Goal: Information Seeking & Learning: Compare options

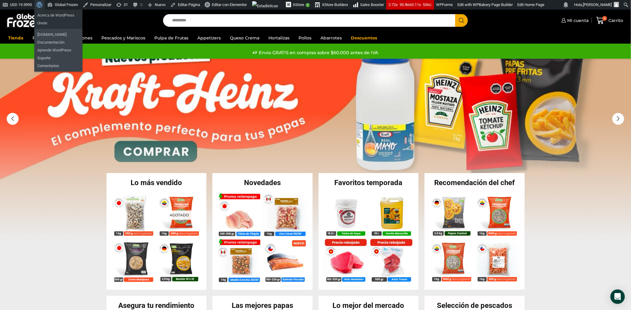
click at [39, 6] on span "Barra de herramientas" at bounding box center [38, 4] width 5 height 8
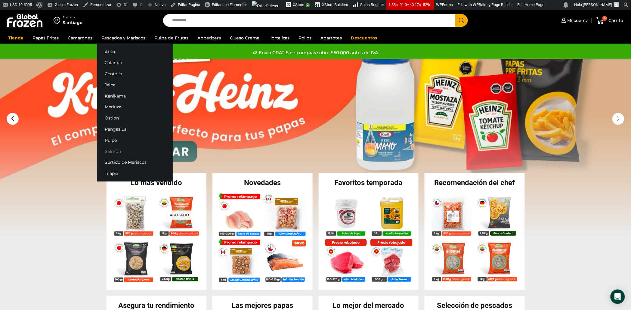
click at [115, 150] on link "Salmón" at bounding box center [135, 151] width 76 height 11
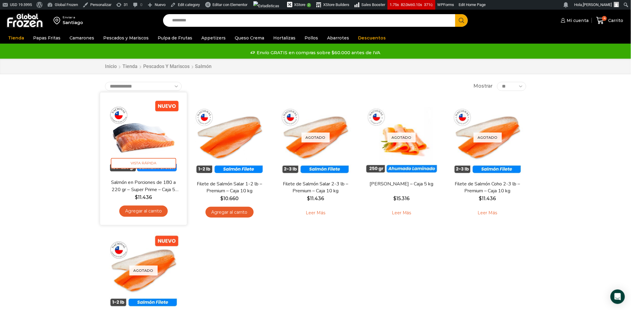
click at [152, 122] on img at bounding box center [144, 136] width 78 height 78
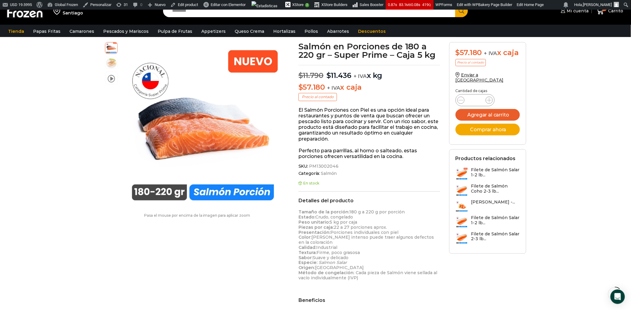
scroll to position [40, 0]
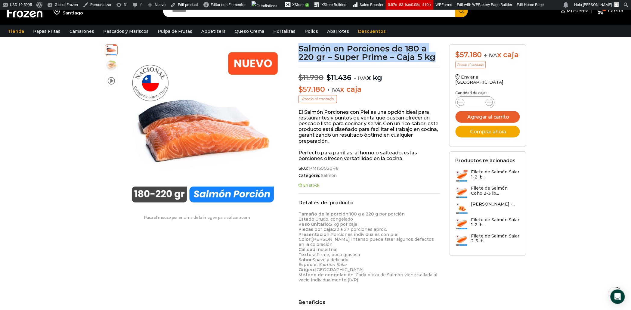
drag, startPoint x: 299, startPoint y: 49, endPoint x: 442, endPoint y: 61, distance: 143.8
click at [442, 61] on div "Salmón en Porciones de 180 a 220 gr – Super Prime – Caja 5 kg $ 11.790 Original…" at bounding box center [369, 237] width 151 height 387
copy div "Salmón en Porciones de 180 a 220 gr – Super Prime – Caja 5 kg"
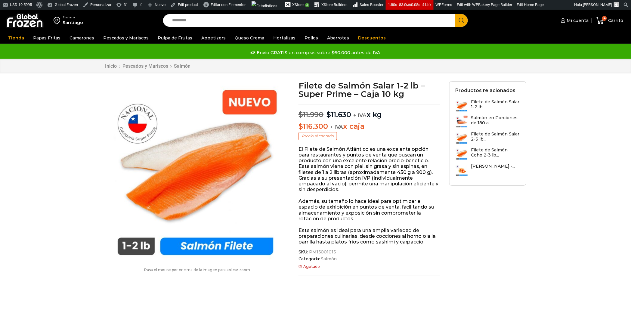
scroll to position [0, 0]
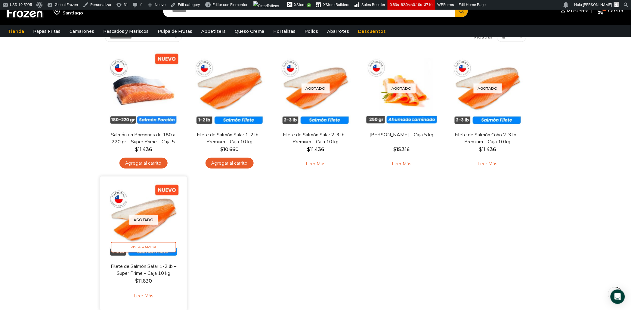
scroll to position [53, 0]
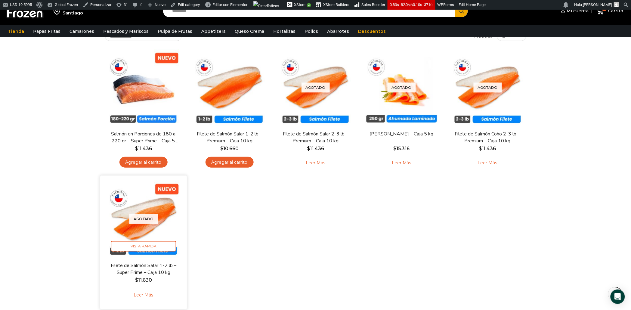
click at [165, 229] on img at bounding box center [144, 219] width 78 height 78
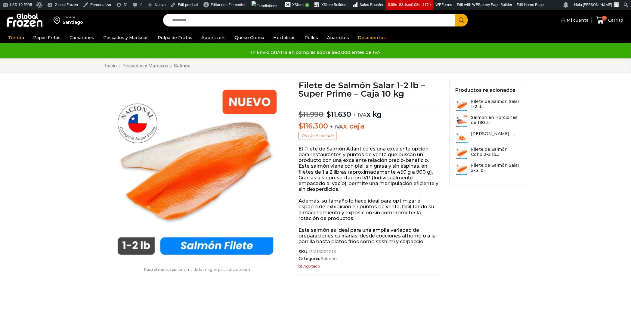
scroll to position [0, 0]
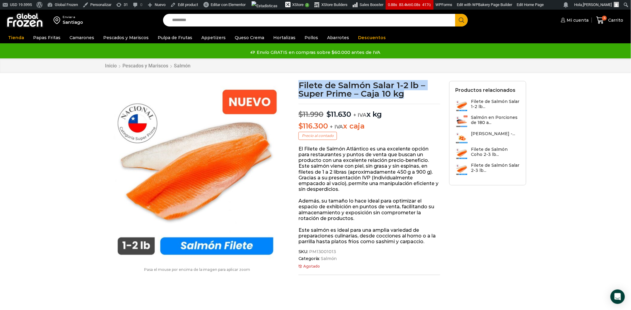
drag, startPoint x: 300, startPoint y: 84, endPoint x: 416, endPoint y: 97, distance: 117.1
click at [416, 97] on h1 "Filete de Salmón Salar 1-2 lb – Super Prime – Caja 10 kg" at bounding box center [369, 89] width 142 height 17
copy h1 "Filete de Salmón Salar 1-2 lb – Super Prime – Caja 10 kg"
click at [306, 87] on h1 "Filete de Salmón Salar 1-2 lb – Super Prime – Caja 10 kg" at bounding box center [369, 89] width 142 height 17
click at [302, 86] on h1 "Filete de Salmón Salar 1-2 lb – Super Prime – Caja 10 kg" at bounding box center [369, 89] width 142 height 17
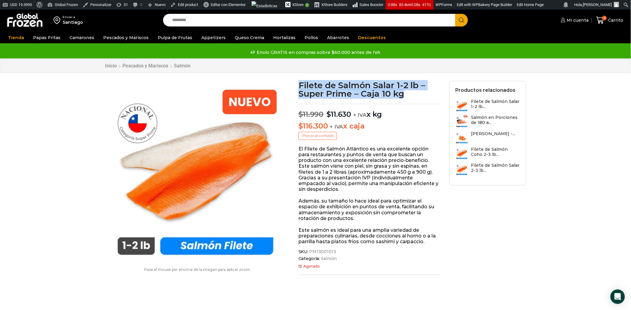
drag, startPoint x: 300, startPoint y: 85, endPoint x: 403, endPoint y: 94, distance: 104.2
click at [403, 94] on h1 "Filete de Salmón Salar 1-2 lb – Super Prime – Caja 10 kg" at bounding box center [369, 89] width 142 height 17
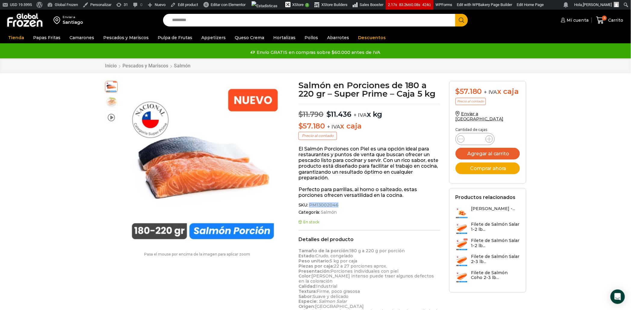
drag, startPoint x: 309, startPoint y: 205, endPoint x: 336, endPoint y: 204, distance: 26.8
click at [336, 204] on span "SKU: PM13002046" at bounding box center [369, 204] width 142 height 5
click at [336, 205] on span "SKU: PM13002046" at bounding box center [369, 204] width 142 height 5
click at [316, 207] on span "PM13002046" at bounding box center [323, 204] width 30 height 5
drag, startPoint x: 310, startPoint y: 205, endPoint x: 336, endPoint y: 205, distance: 25.9
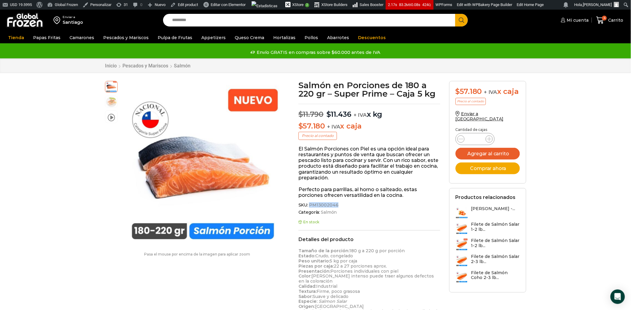
click at [336, 205] on span "PM13002046" at bounding box center [323, 204] width 30 height 5
copy span "PM13002046"
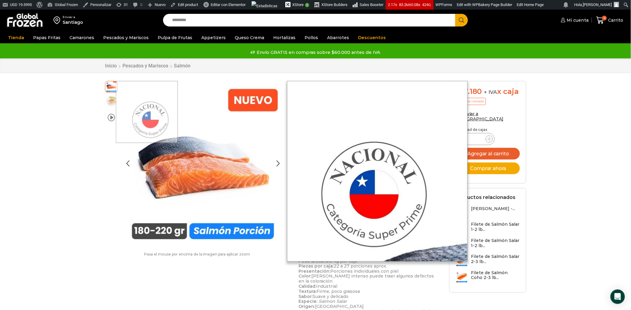
click at [114, 102] on img at bounding box center [111, 101] width 12 height 12
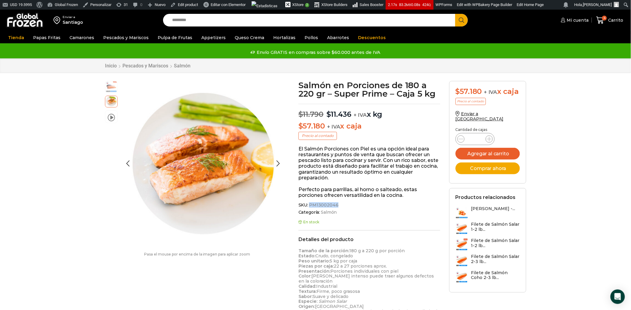
click at [114, 87] on img at bounding box center [111, 86] width 12 height 12
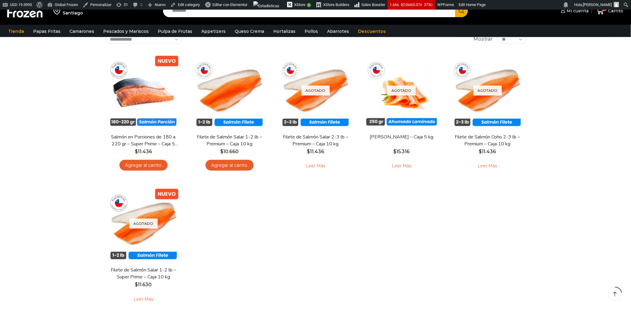
scroll to position [53, 0]
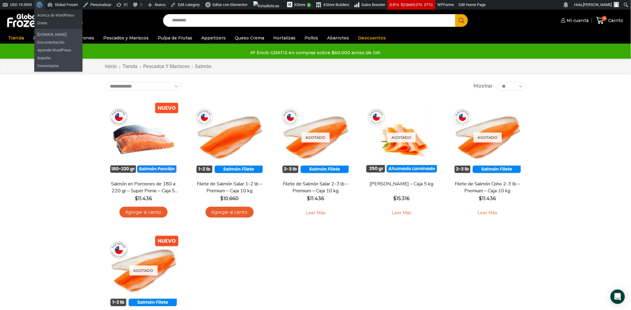
click at [39, 5] on span "Barra de herramientas" at bounding box center [38, 4] width 5 height 8
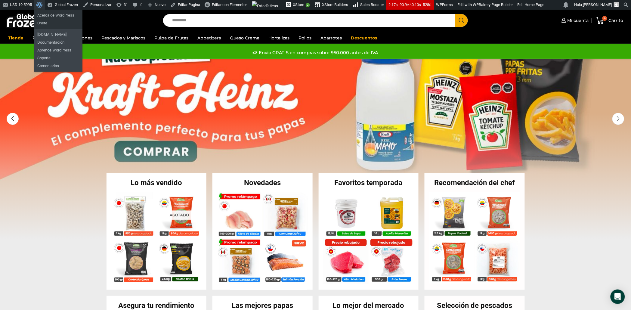
click at [41, 4] on span "Barra de herramientas" at bounding box center [38, 4] width 5 height 8
